Goal: Find specific page/section: Find specific page/section

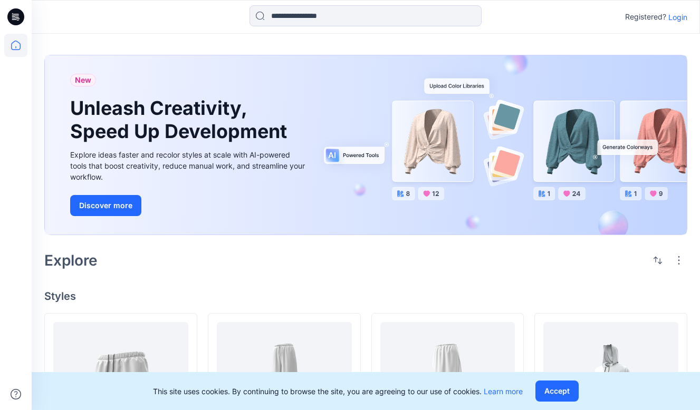
click at [677, 17] on p "Login" at bounding box center [677, 17] width 19 height 11
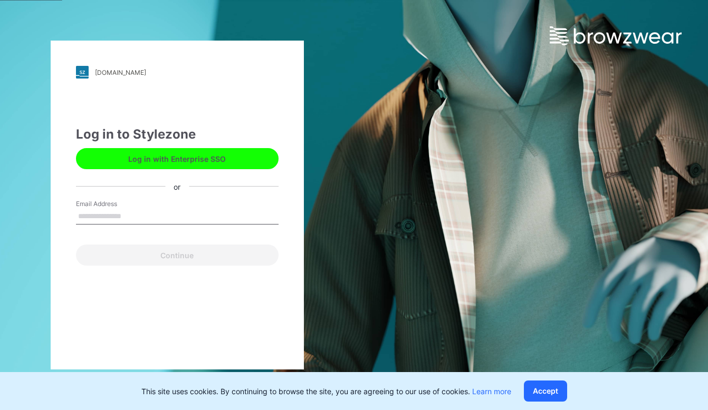
type input "**********"
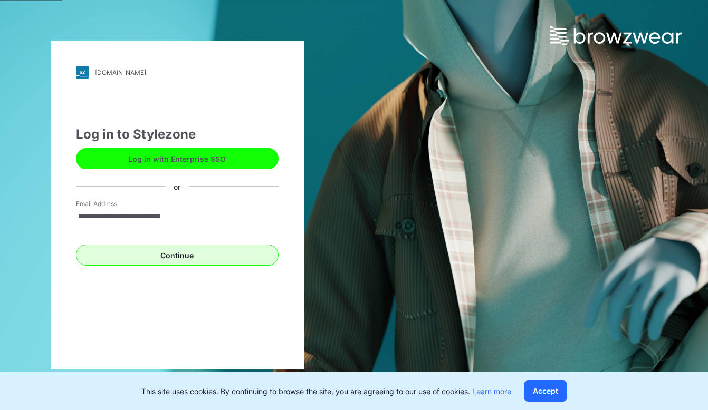
click at [176, 259] on button "Continue" at bounding box center [177, 255] width 202 height 21
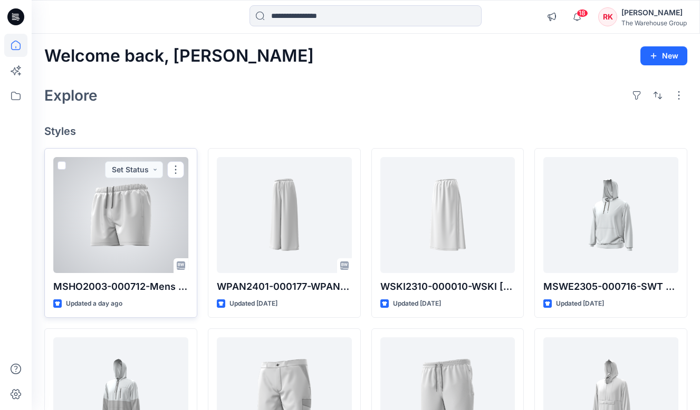
click at [133, 228] on div at bounding box center [120, 215] width 135 height 116
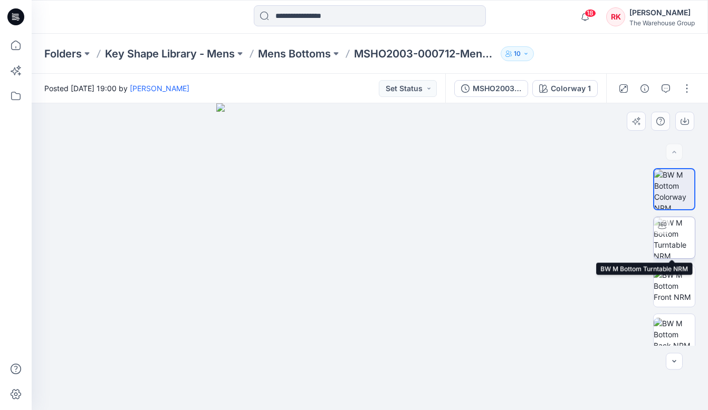
click at [680, 240] on img at bounding box center [673, 237] width 41 height 41
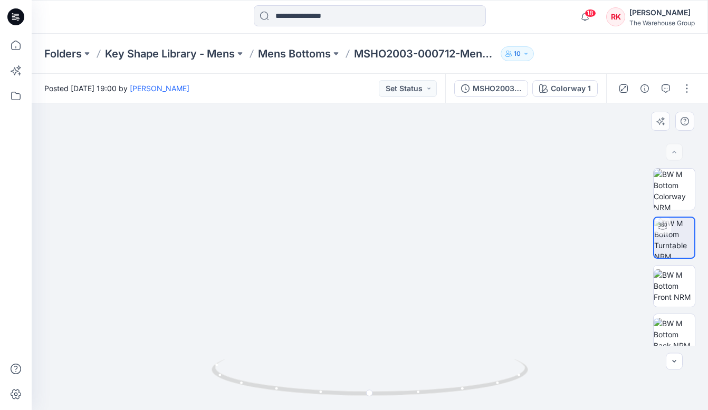
drag, startPoint x: 395, startPoint y: 132, endPoint x: 401, endPoint y: 353, distance: 221.0
click at [401, 362] on div at bounding box center [370, 256] width 676 height 307
drag, startPoint x: 380, startPoint y: 210, endPoint x: 381, endPoint y: 277, distance: 67.0
click at [381, 278] on img at bounding box center [375, 222] width 947 height 376
click at [669, 276] on img at bounding box center [673, 285] width 41 height 33
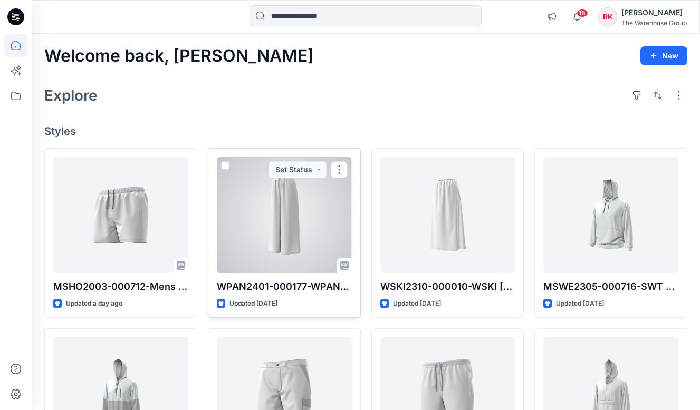
click at [281, 221] on div at bounding box center [284, 215] width 135 height 116
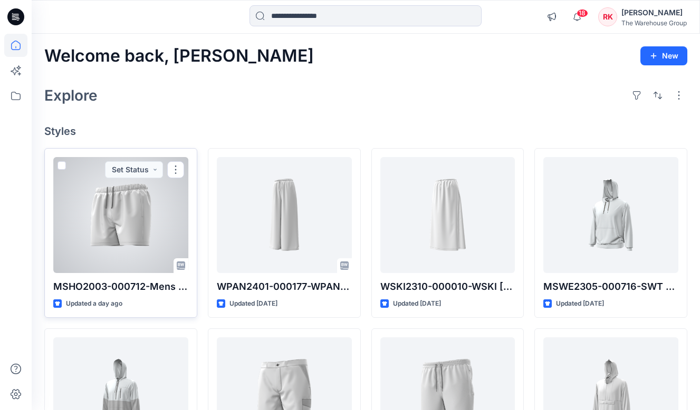
click at [111, 230] on div at bounding box center [120, 215] width 135 height 116
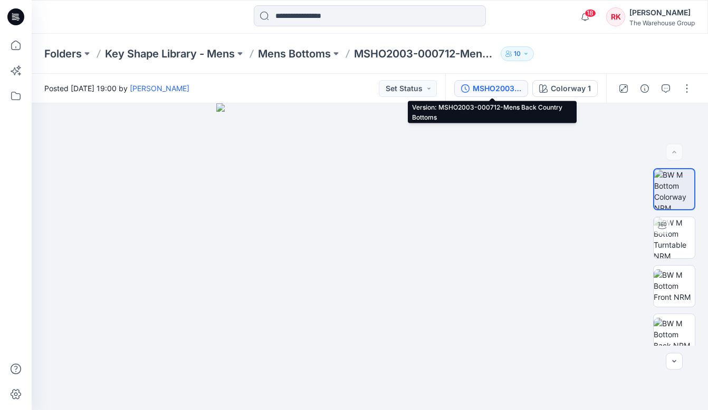
click at [485, 88] on div "MSHO2003-000712-Mens Back Country Bottoms" at bounding box center [496, 89] width 49 height 12
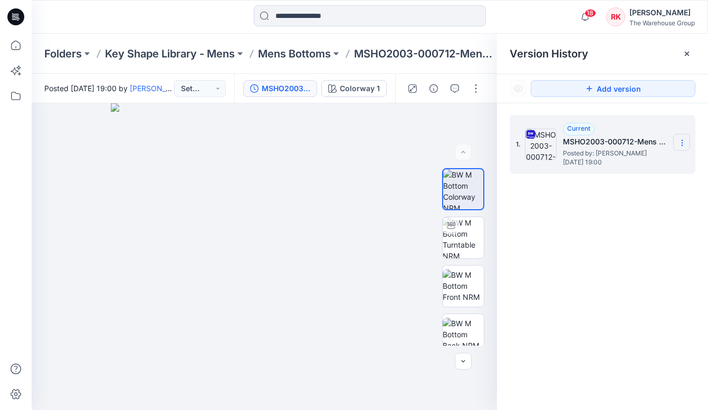
click at [684, 143] on icon at bounding box center [682, 143] width 8 height 8
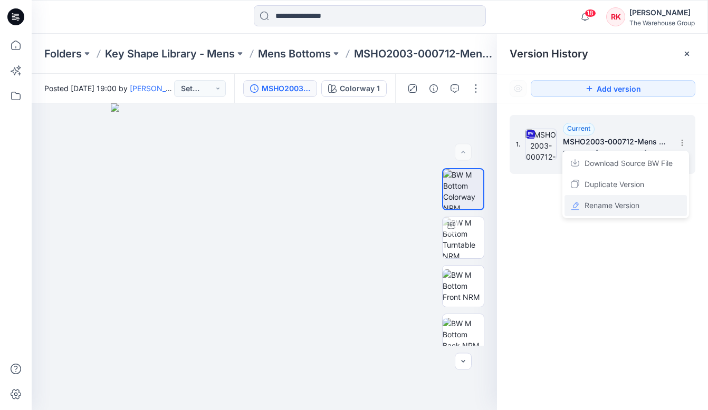
click at [587, 206] on span "Rename Version" at bounding box center [611, 205] width 55 height 13
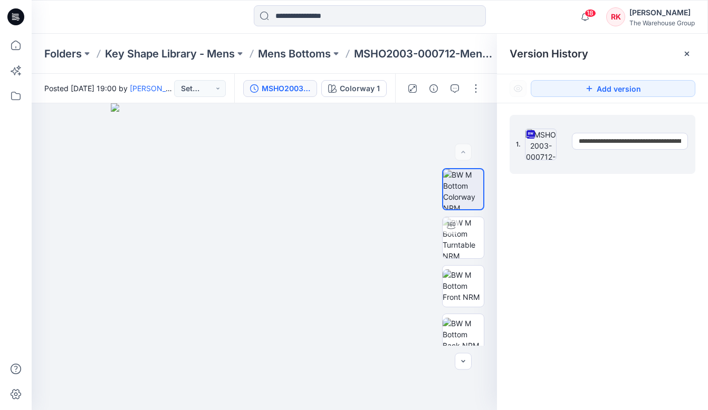
click at [638, 141] on input "**********" at bounding box center [630, 141] width 116 height 17
drag, startPoint x: 638, startPoint y: 141, endPoint x: 540, endPoint y: 140, distance: 98.1
click at [542, 140] on div "**********" at bounding box center [602, 144] width 186 height 59
click at [606, 235] on div "**********" at bounding box center [602, 264] width 211 height 322
click at [346, 15] on input at bounding box center [370, 15] width 232 height 21
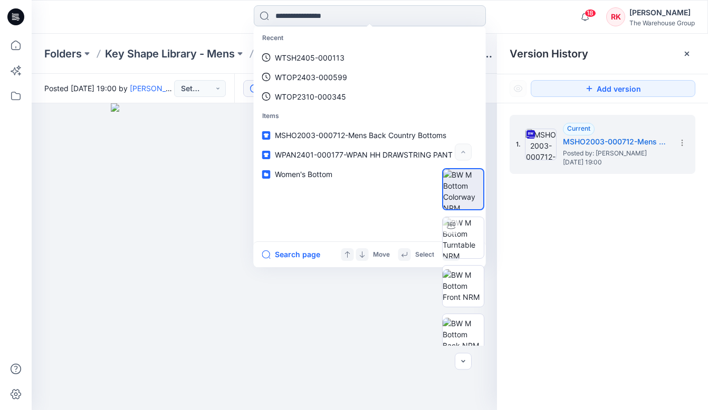
paste input "**********"
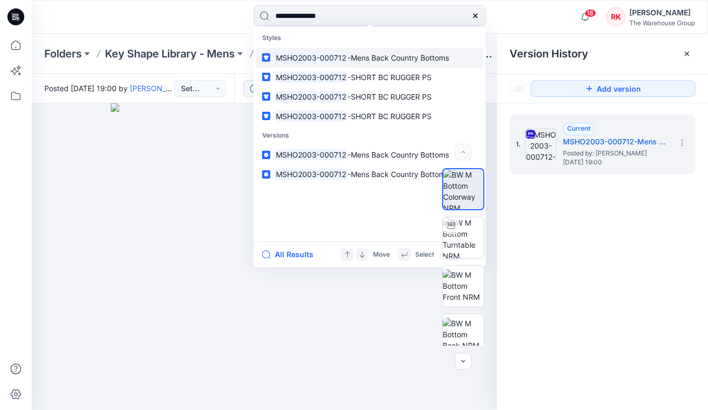
type input "**********"
click at [323, 62] on mark "MSHO2003-000712" at bounding box center [311, 58] width 73 height 12
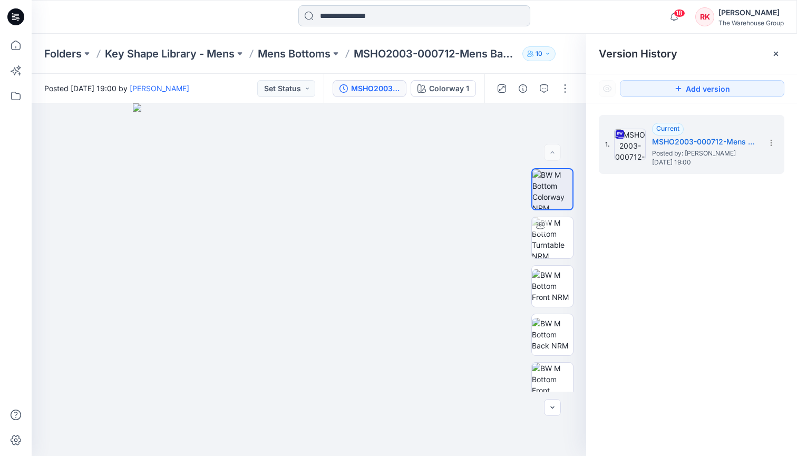
click at [356, 13] on input at bounding box center [414, 15] width 232 height 21
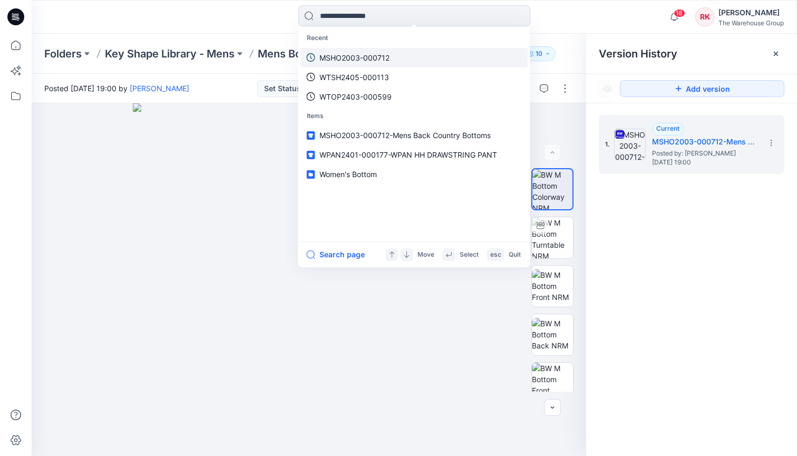
click at [348, 59] on p "MSHO2003-000712" at bounding box center [355, 57] width 70 height 11
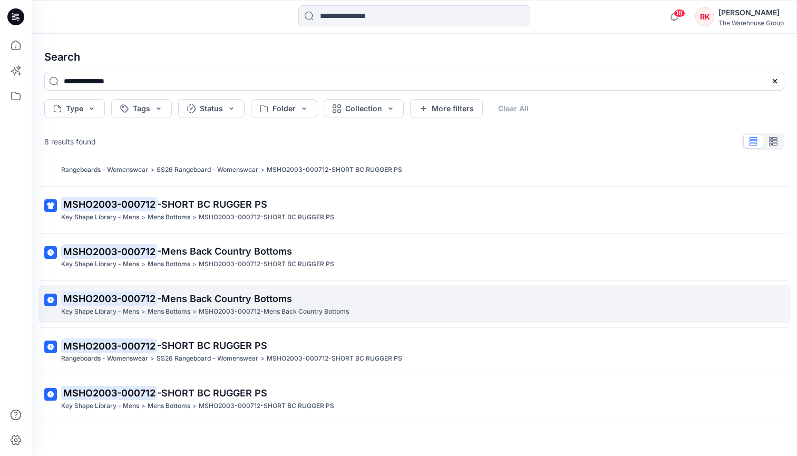
scroll to position [142, 0]
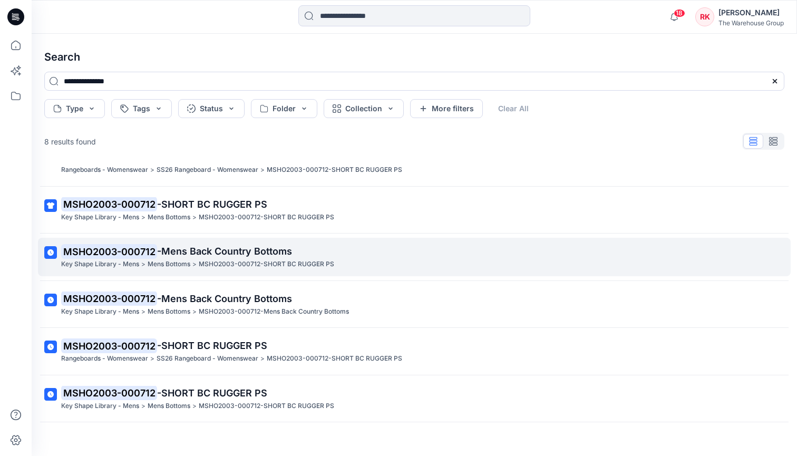
click at [217, 246] on span "-Mens Back Country Bottoms" at bounding box center [224, 251] width 135 height 11
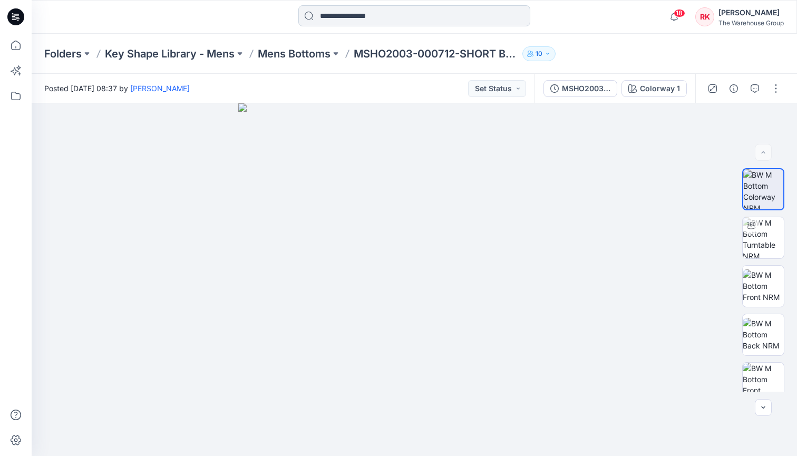
click at [419, 17] on input at bounding box center [414, 15] width 232 height 21
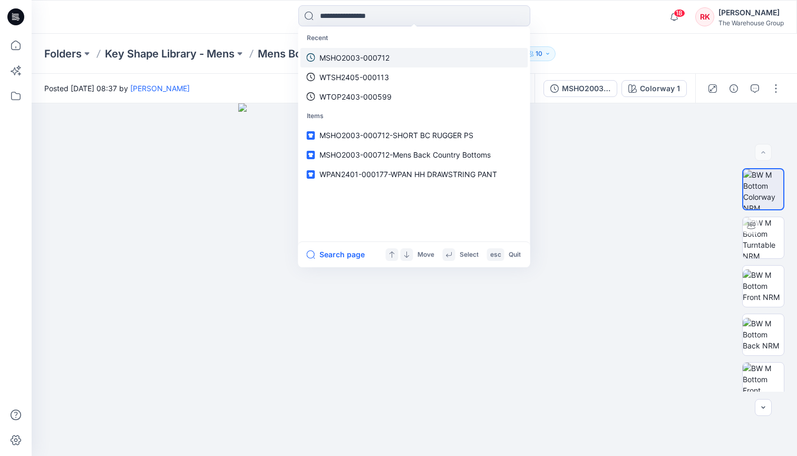
click at [345, 55] on p "MSHO2003-000712" at bounding box center [355, 57] width 70 height 11
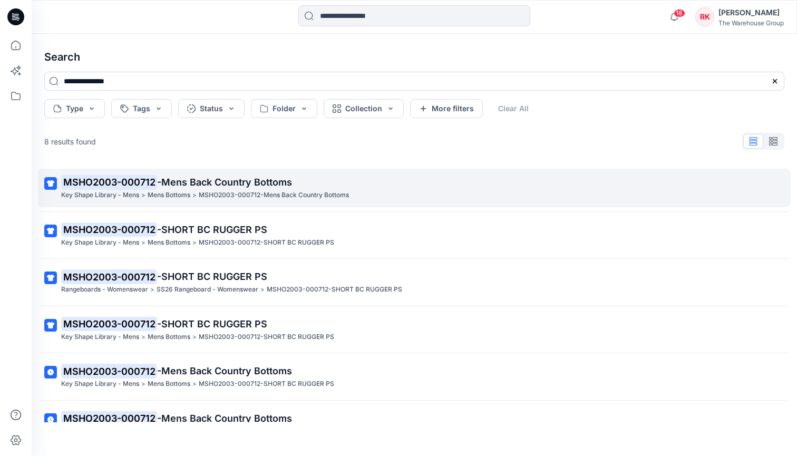
click at [176, 182] on span "-Mens Back Country Bottoms" at bounding box center [224, 182] width 135 height 11
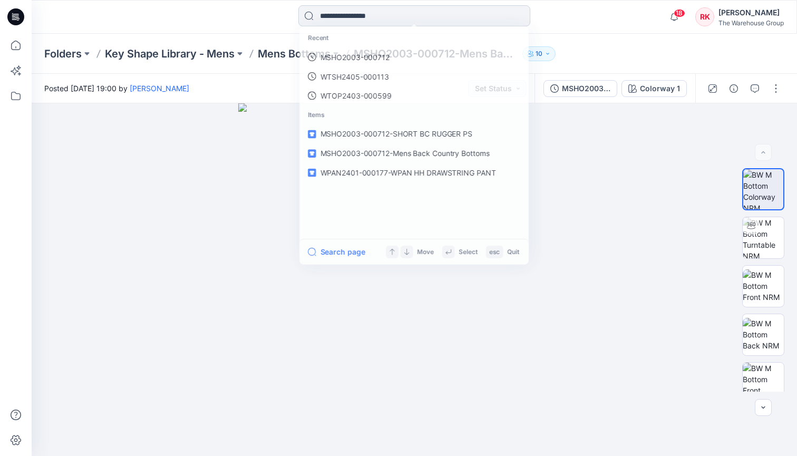
click at [433, 16] on input at bounding box center [414, 15] width 232 height 21
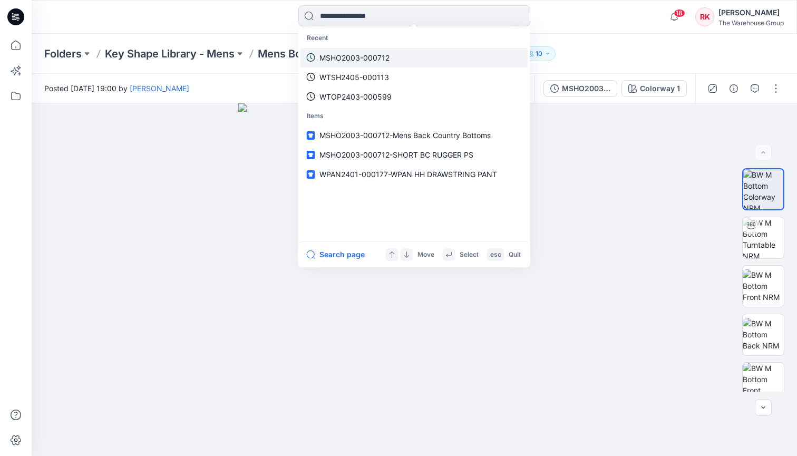
click at [345, 59] on p "MSHO2003-000712" at bounding box center [355, 57] width 70 height 11
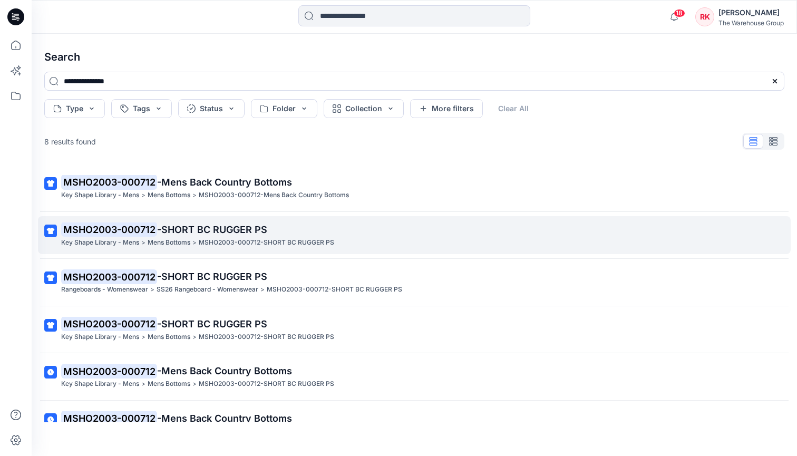
click at [210, 228] on span "-SHORT BC RUGGER PS" at bounding box center [212, 229] width 110 height 11
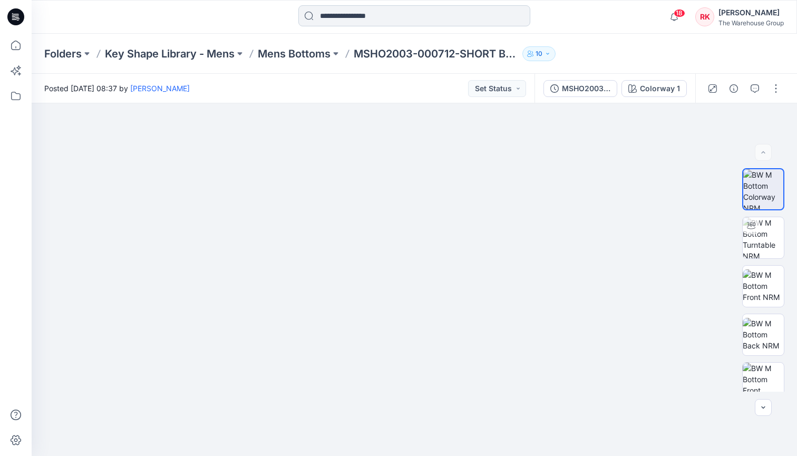
click at [410, 15] on input at bounding box center [414, 15] width 232 height 21
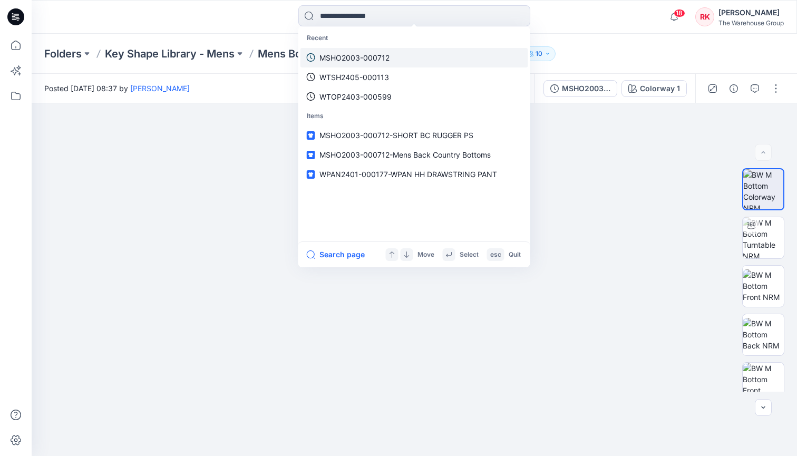
click at [367, 58] on p "MSHO2003-000712" at bounding box center [355, 57] width 70 height 11
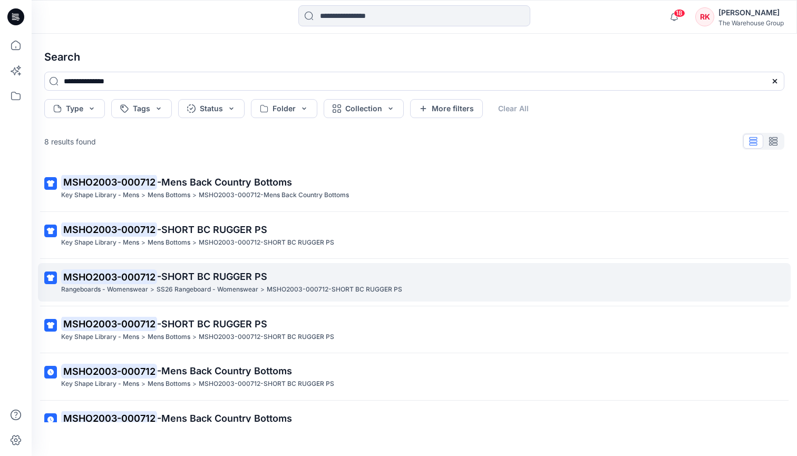
click at [189, 273] on span "-SHORT BC RUGGER PS" at bounding box center [212, 276] width 110 height 11
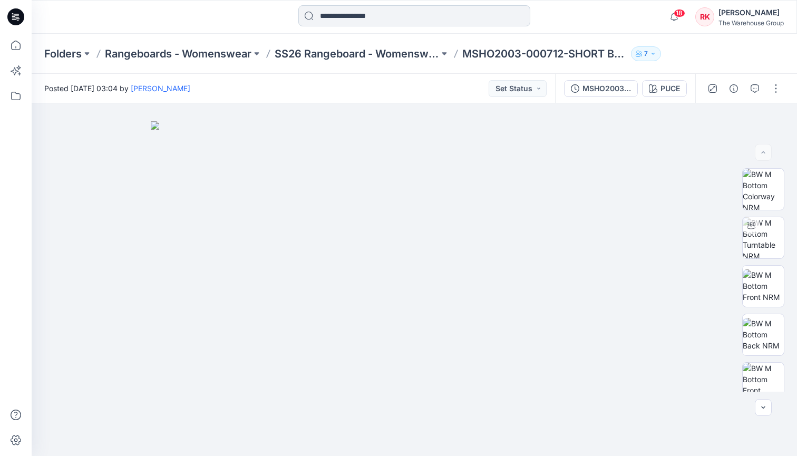
click at [417, 12] on input at bounding box center [414, 15] width 232 height 21
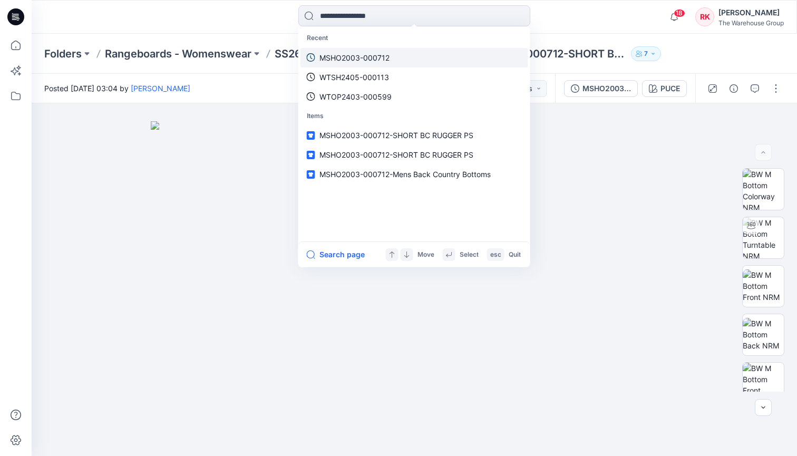
click at [361, 59] on p "MSHO2003-000712" at bounding box center [355, 57] width 70 height 11
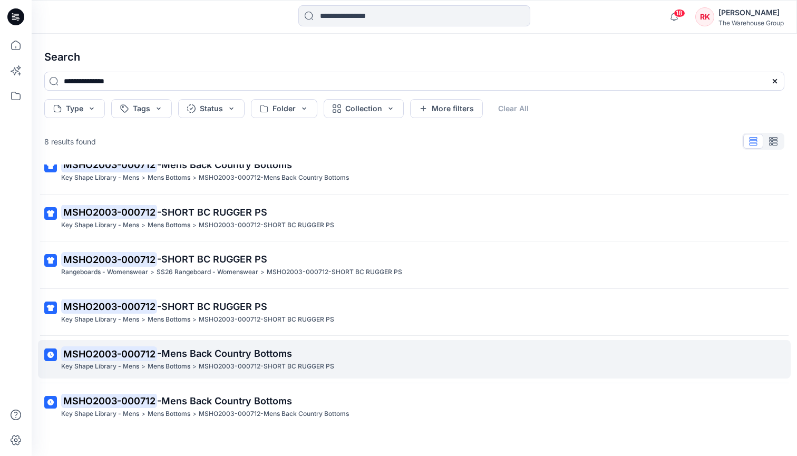
scroll to position [59, 0]
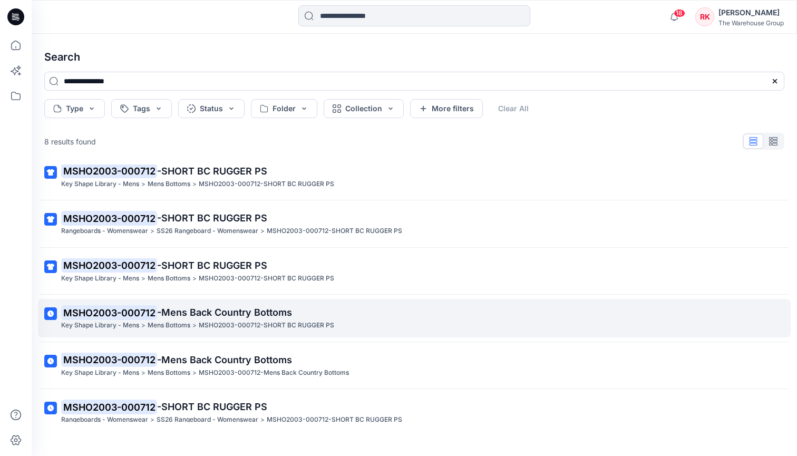
click at [168, 307] on span "-Mens Back Country Bottoms" at bounding box center [224, 312] width 135 height 11
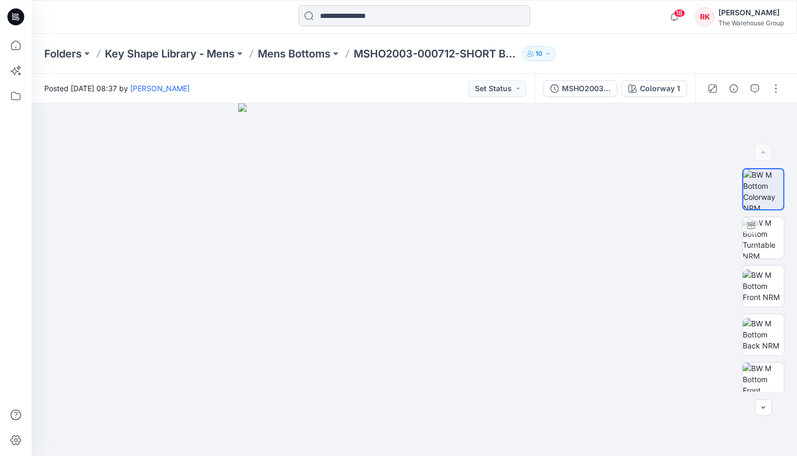
click at [368, 13] on input at bounding box center [414, 15] width 232 height 21
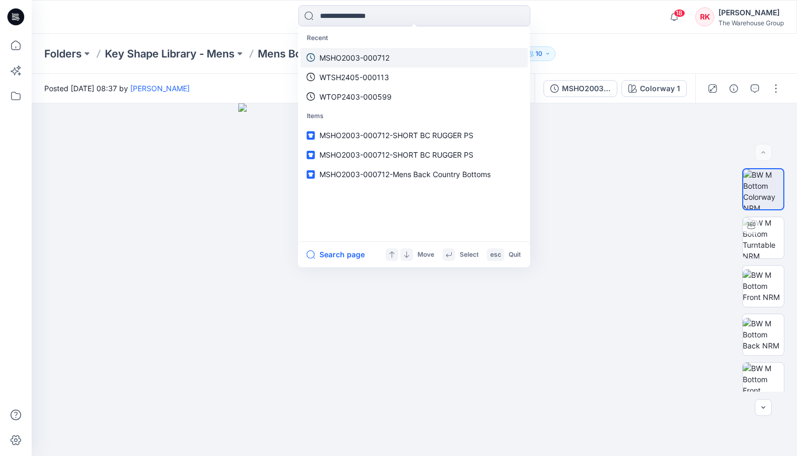
click at [353, 56] on p "MSHO2003-000712" at bounding box center [355, 57] width 70 height 11
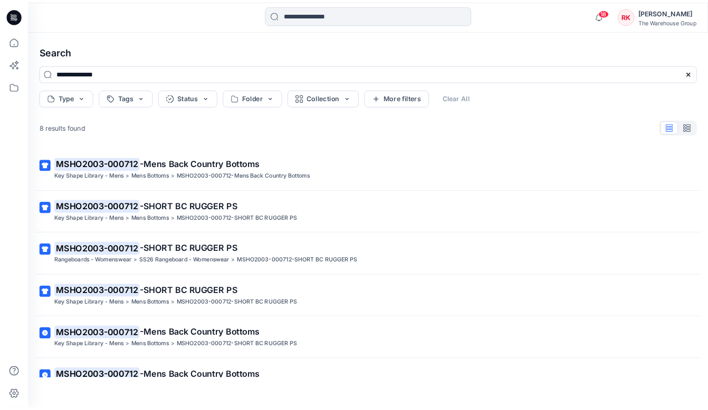
scroll to position [156, 0]
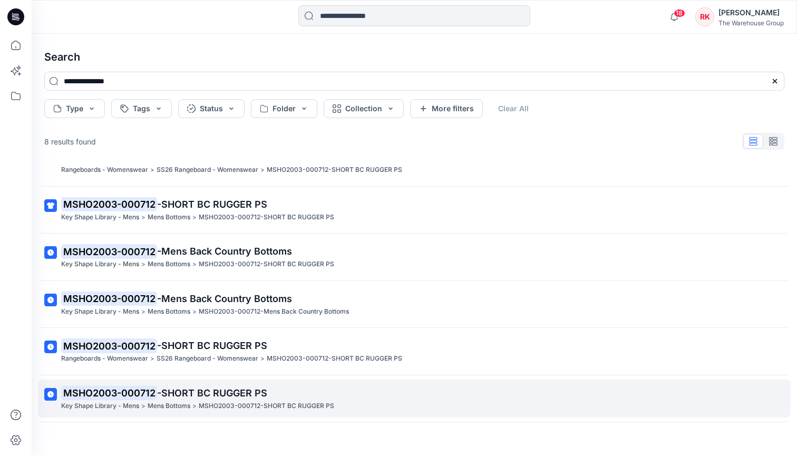
click at [173, 388] on span "-SHORT BC RUGGER PS" at bounding box center [212, 393] width 110 height 11
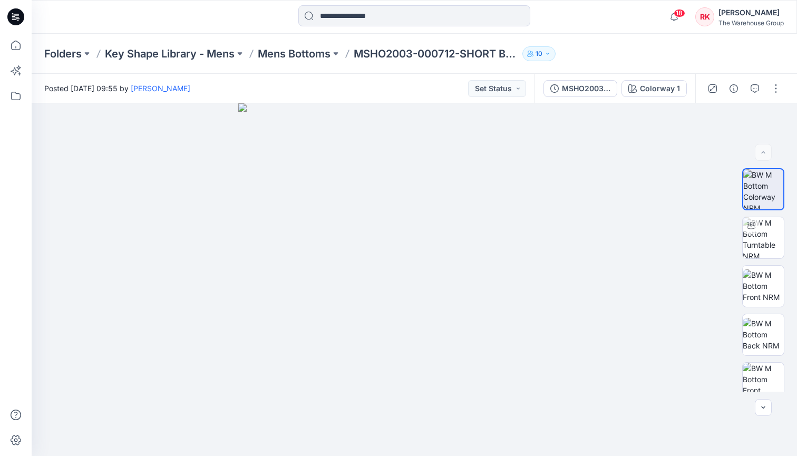
click at [246, 12] on div at bounding box center [414, 16] width 383 height 23
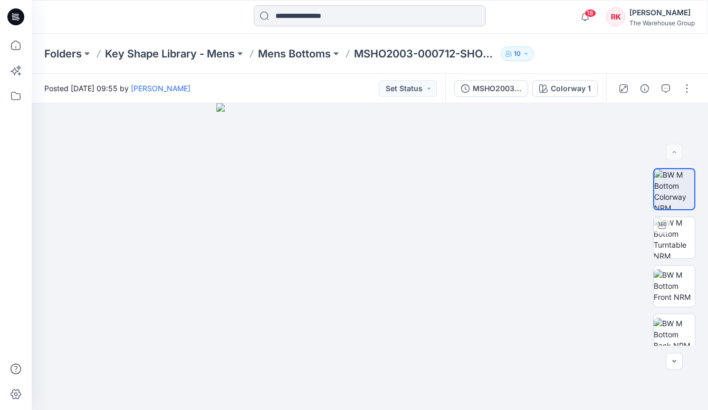
click at [294, 17] on input at bounding box center [370, 15] width 232 height 21
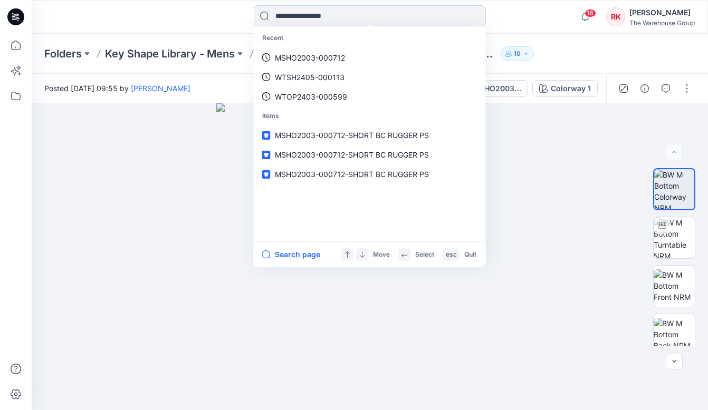
paste input "**********"
type input "**********"
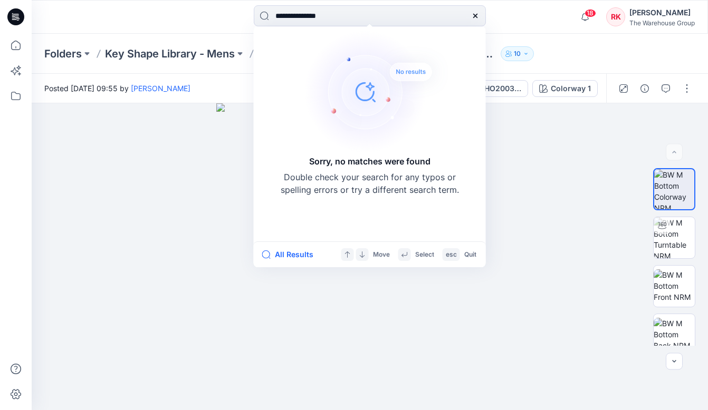
click at [477, 16] on icon at bounding box center [475, 16] width 8 height 8
